Goal: Complete application form: Complete application form

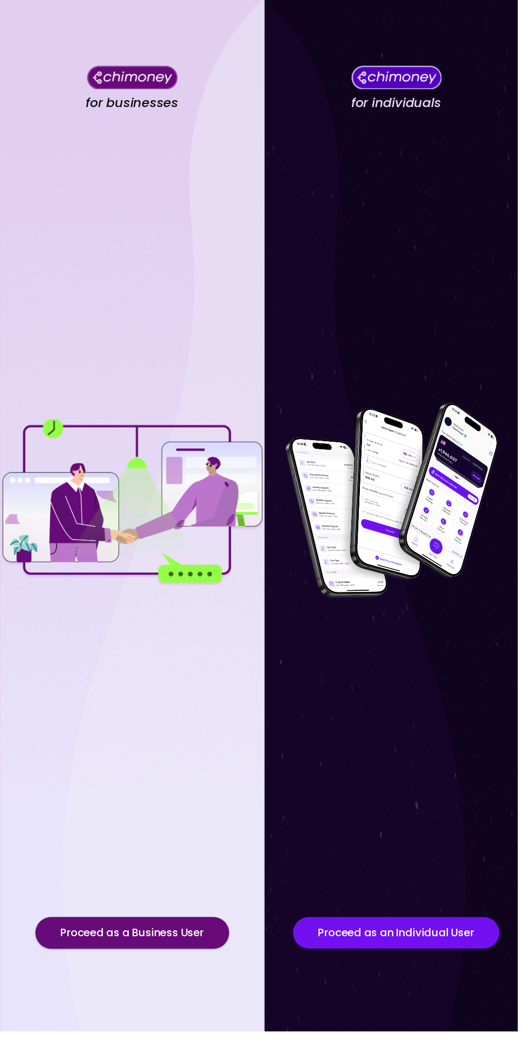
scroll to position [61, 0]
click at [160, 968] on button "Proceed as a Business User" at bounding box center [135, 952] width 198 height 32
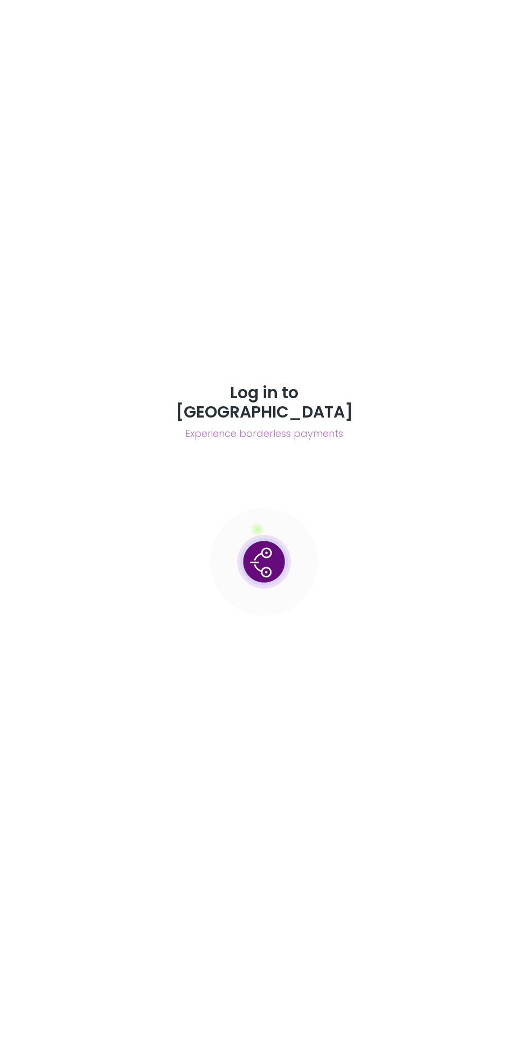
scroll to position [34, 0]
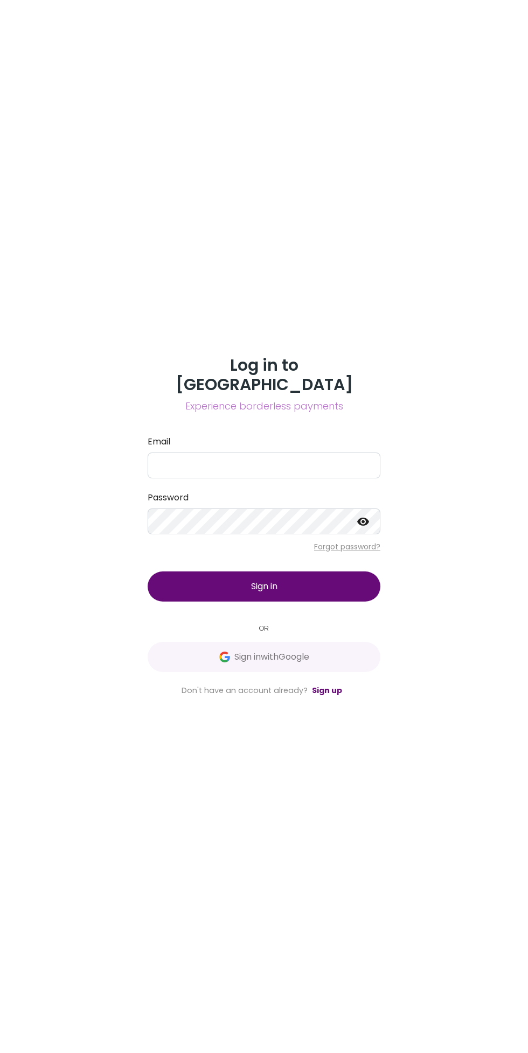
click at [236, 497] on label "Password" at bounding box center [263, 497] width 233 height 13
type input "[EMAIL_ADDRESS][DOMAIN_NAME]"
click at [147, 572] on button "Sign in" at bounding box center [263, 587] width 233 height 30
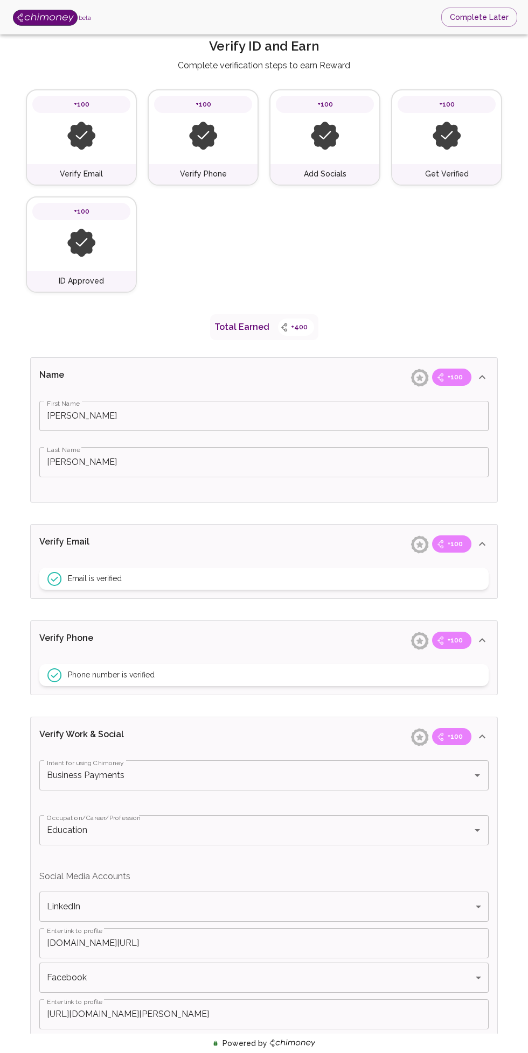
type input "[PERSON_NAME]"
type input "Business Payments"
type input "Education"
type input "LinkedIn"
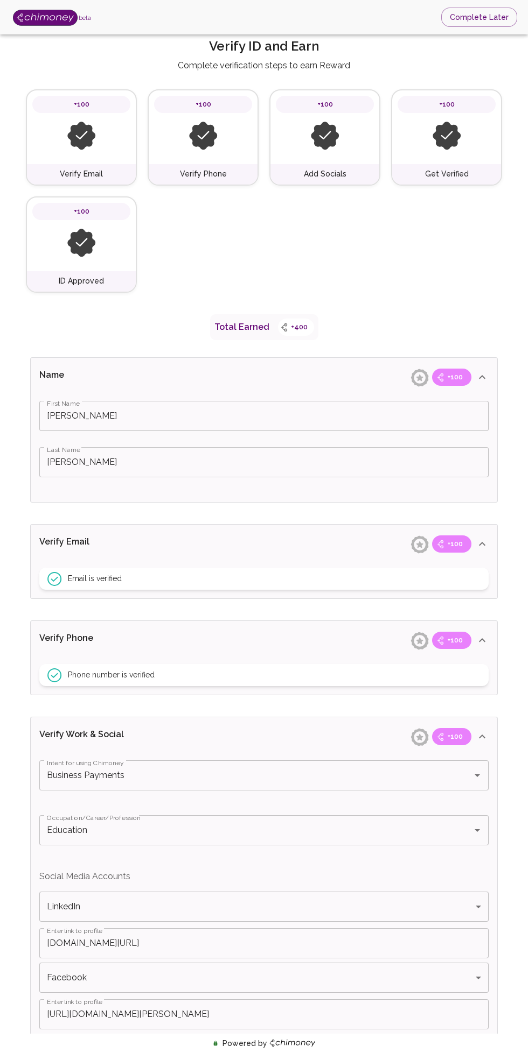
type input "[DOMAIN_NAME][URL]"
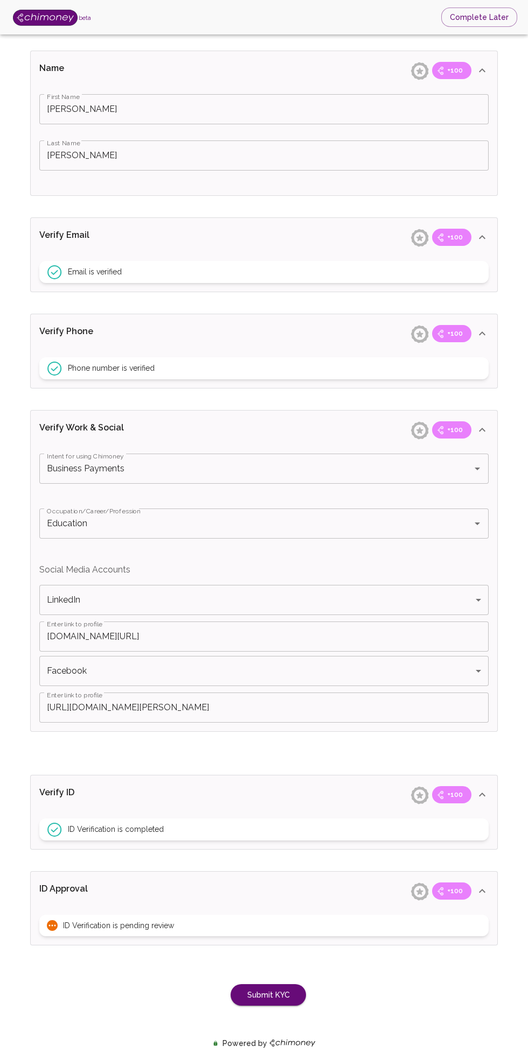
scroll to position [307, 0]
click at [463, 843] on div "ID Verification is completed" at bounding box center [264, 831] width 466 height 35
click at [268, 994] on button "Submit KYC" at bounding box center [267, 996] width 75 height 22
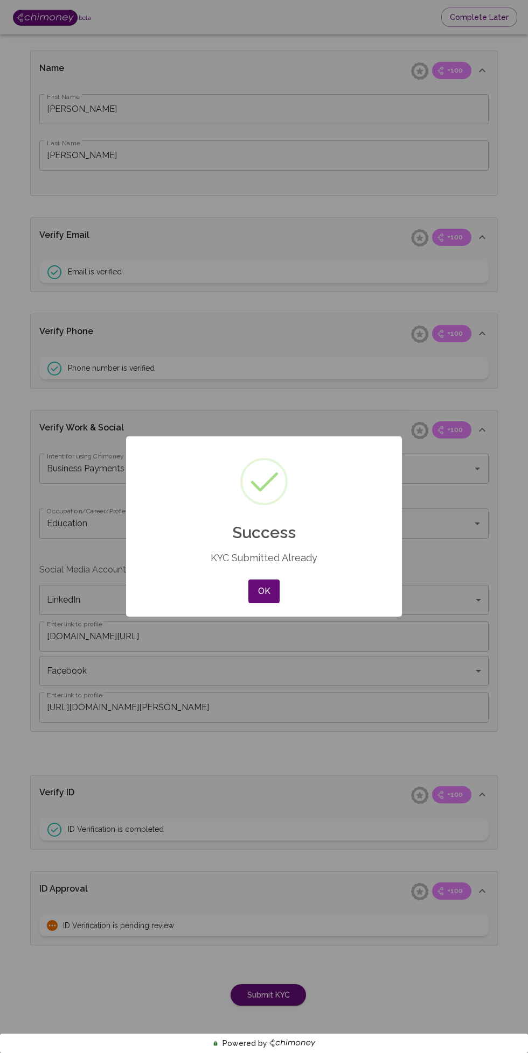
click at [264, 592] on button "OK" at bounding box center [263, 592] width 31 height 24
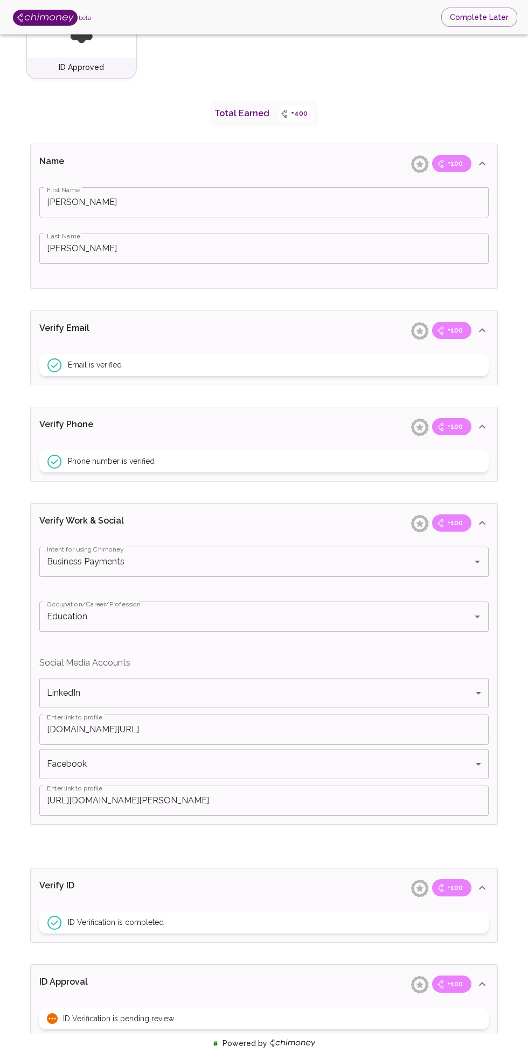
scroll to position [0, 0]
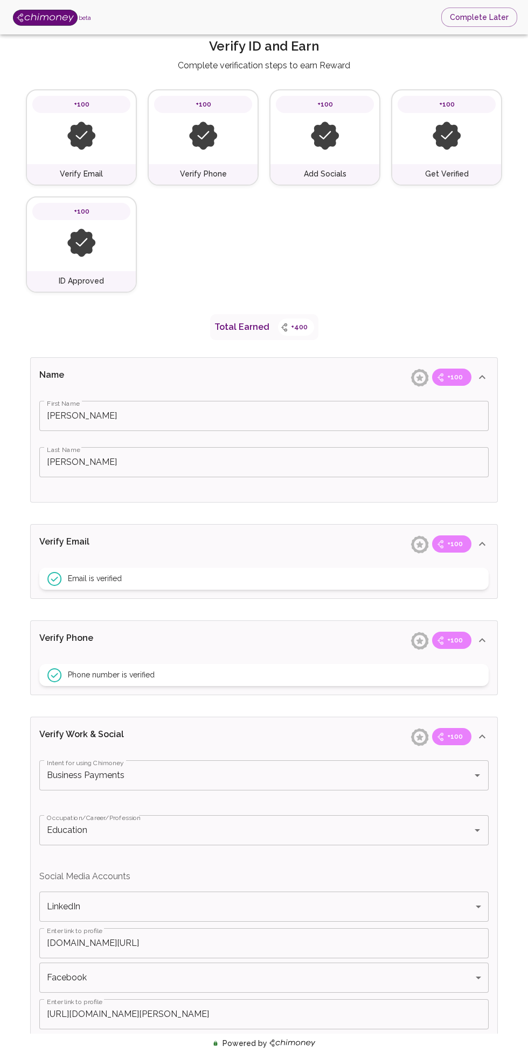
click at [51, 17] on img at bounding box center [45, 18] width 65 height 16
